Goal: Information Seeking & Learning: Learn about a topic

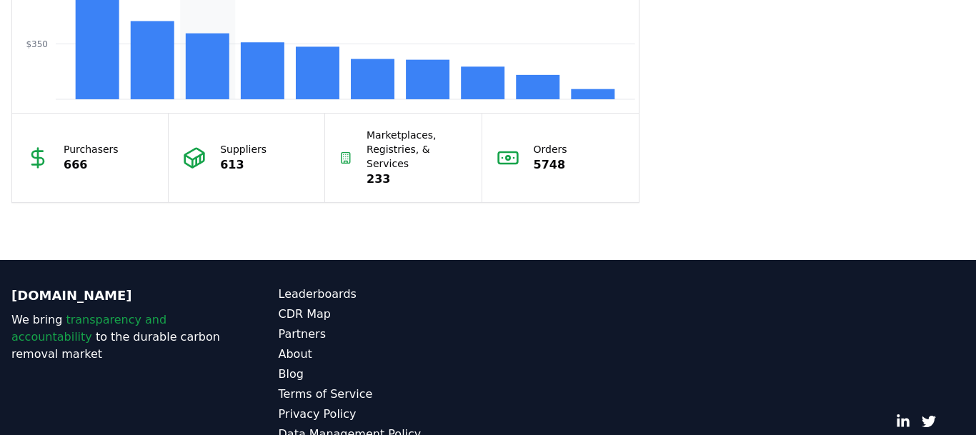
scroll to position [1385, 0]
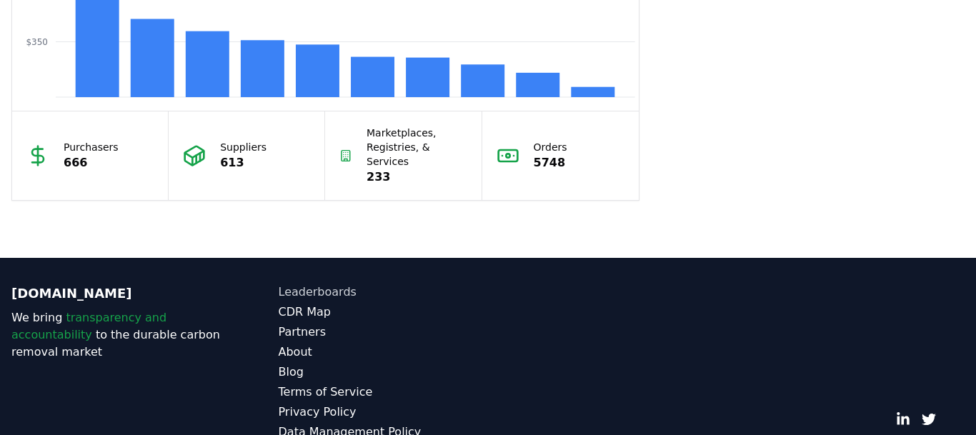
click at [288, 284] on link "Leaderboards" at bounding box center [384, 292] width 210 height 17
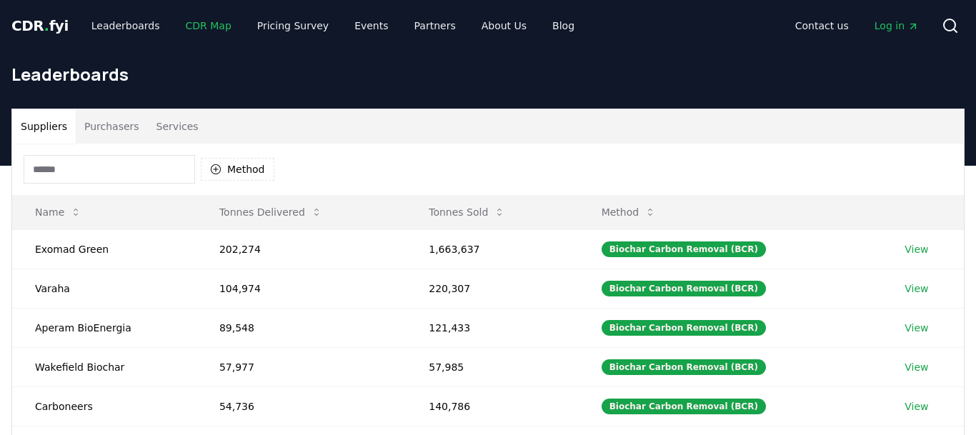
click at [197, 27] on link "CDR Map" at bounding box center [208, 26] width 69 height 26
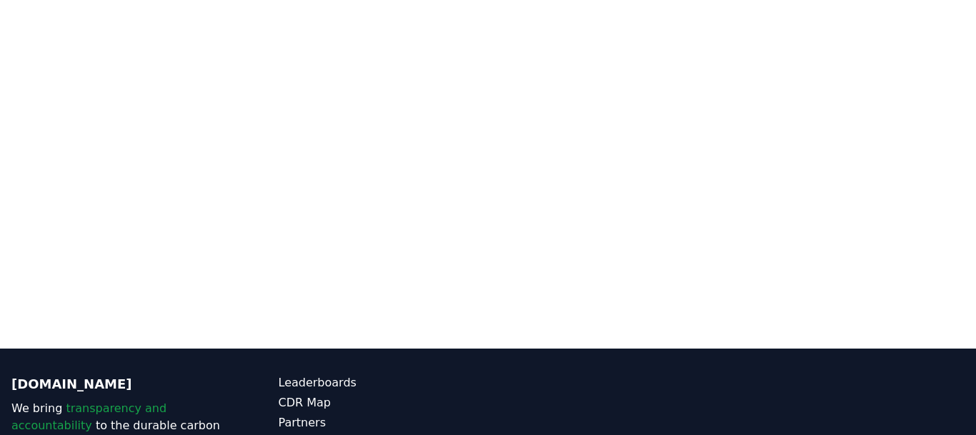
scroll to position [314, 0]
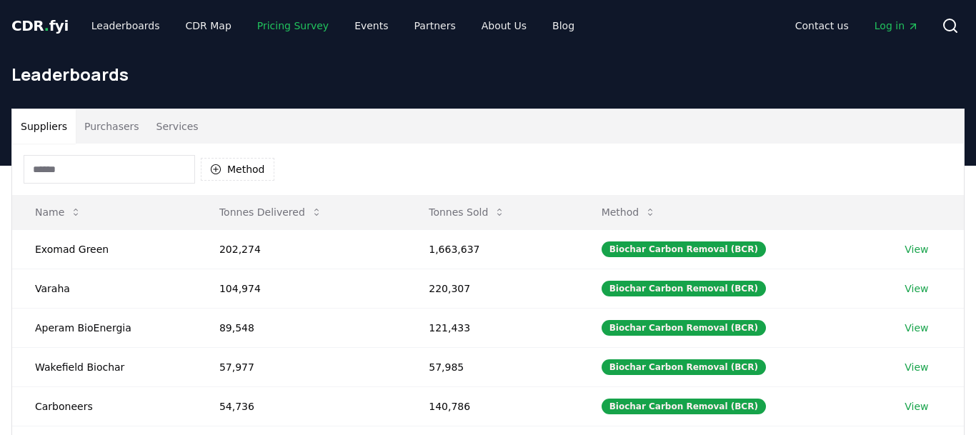
click at [254, 27] on link "Pricing Survey" at bounding box center [293, 26] width 94 height 26
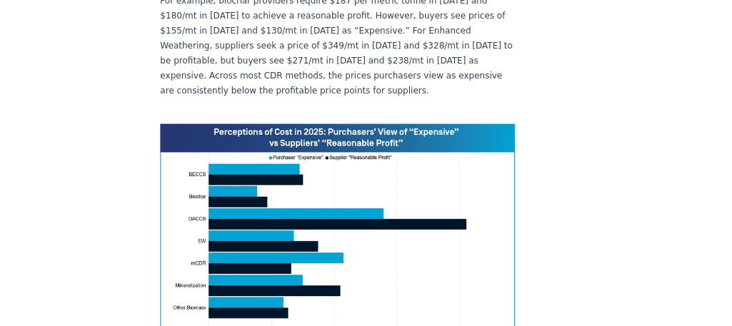
scroll to position [992, 0]
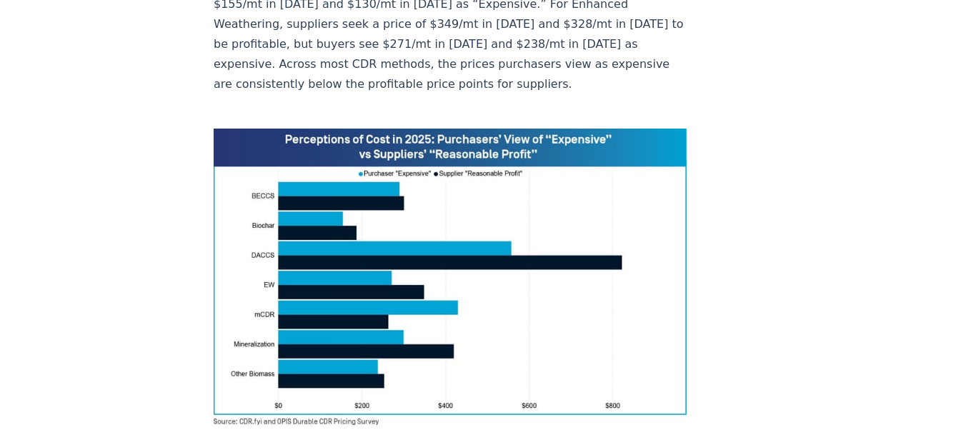
click at [233, 129] on img at bounding box center [450, 277] width 473 height 296
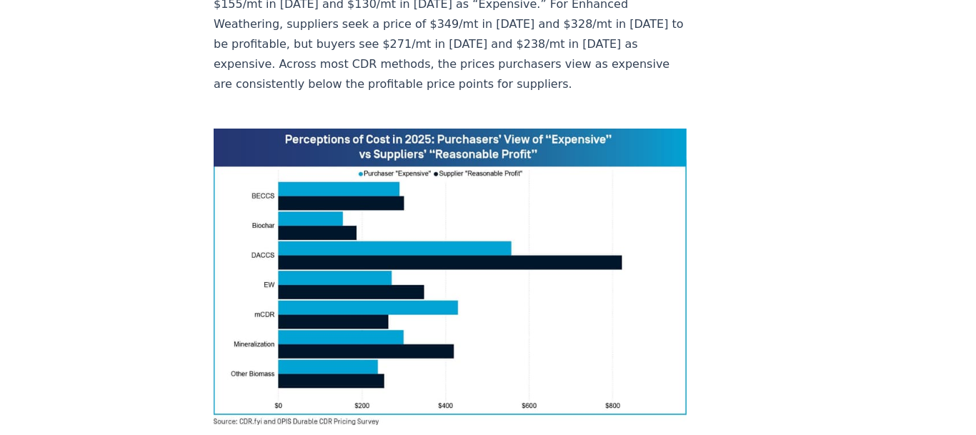
click at [233, 129] on img at bounding box center [450, 277] width 473 height 296
click at [225, 129] on img at bounding box center [450, 277] width 473 height 296
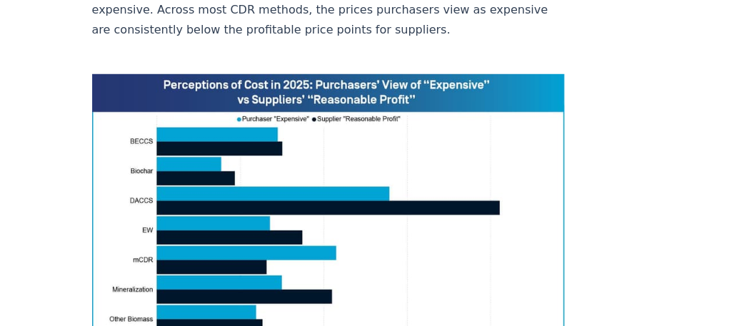
scroll to position [1040, 0]
